Goal: Find specific page/section: Find specific page/section

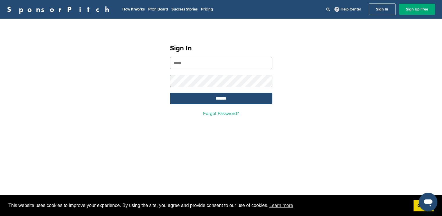
click at [194, 62] on input "email" at bounding box center [221, 63] width 102 height 12
type input "**********"
click at [216, 96] on input "*******" at bounding box center [221, 98] width 102 height 11
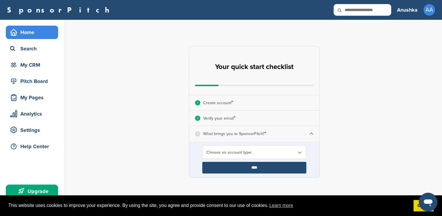
click at [51, 83] on div "Pitch Board" at bounding box center [33, 81] width 49 height 10
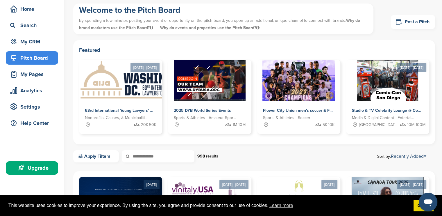
scroll to position [22, 0]
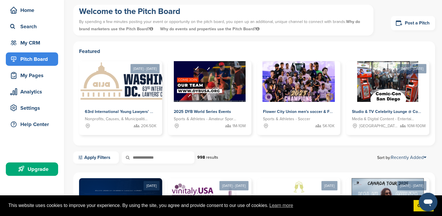
click at [39, 45] on div "My CRM" at bounding box center [33, 42] width 49 height 10
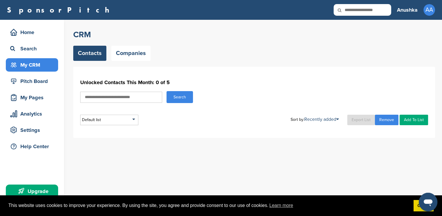
click at [115, 98] on input "text" at bounding box center [121, 96] width 82 height 11
click at [116, 117] on div "Default list" at bounding box center [109, 119] width 58 height 10
click at [106, 139] on li "Default List" at bounding box center [109, 136] width 55 height 9
type input "*"
type input "***"
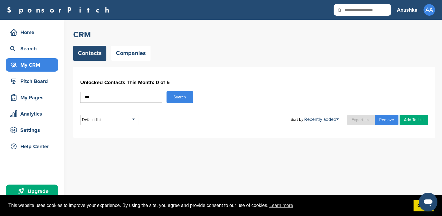
click at [171, 94] on button "Search" at bounding box center [179, 97] width 26 height 12
click at [175, 98] on button "Search" at bounding box center [179, 97] width 26 height 12
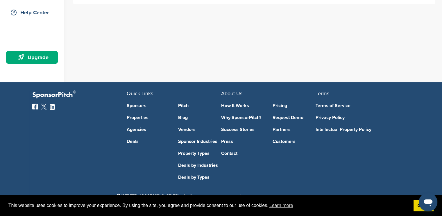
scroll to position [128, 0]
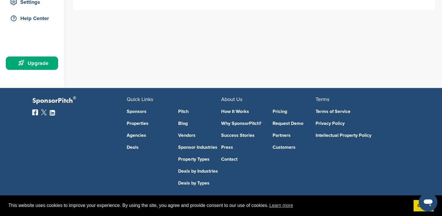
click at [137, 109] on link "Sponsors" at bounding box center [148, 111] width 43 height 5
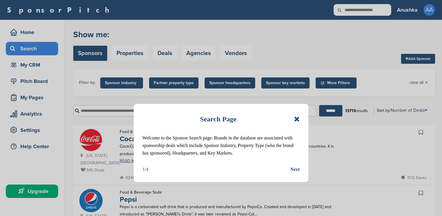
click at [297, 120] on icon at bounding box center [297, 118] width 6 height 7
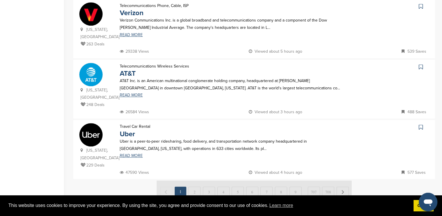
scroll to position [548, 0]
click at [358, 168] on div "47590 Views Viewed about 4 hours ago 577 Saves" at bounding box center [273, 171] width 311 height 7
